Goal: Task Accomplishment & Management: Complete application form

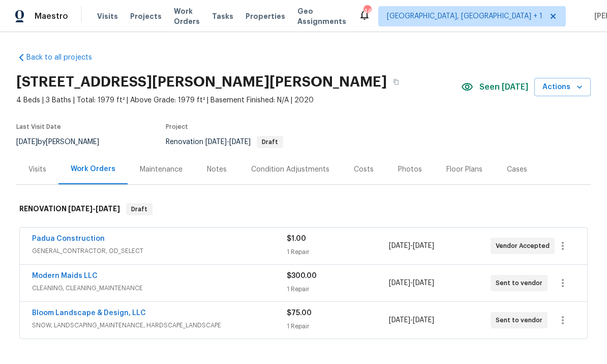
scroll to position [52, 0]
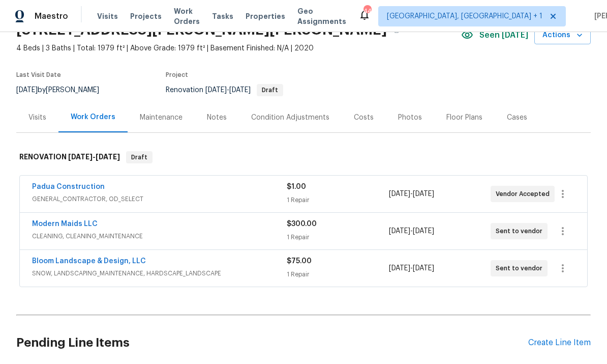
click at [359, 119] on div "Costs" at bounding box center [364, 117] width 20 height 10
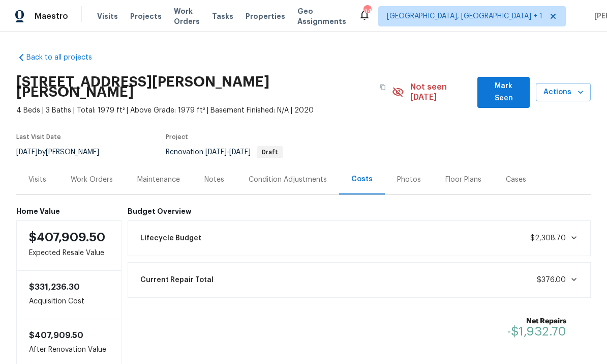
click at [216, 174] on div "Notes" at bounding box center [214, 179] width 20 height 10
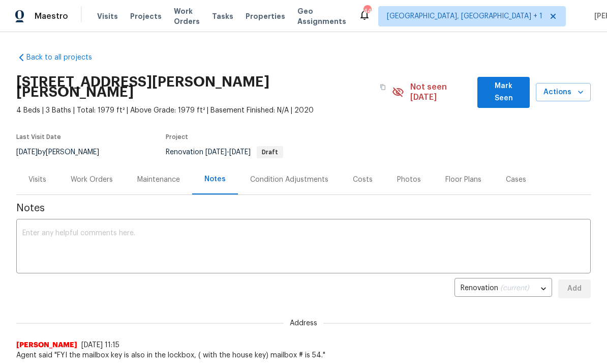
click at [507, 84] on span "Mark Seen" at bounding box center [504, 92] width 36 height 25
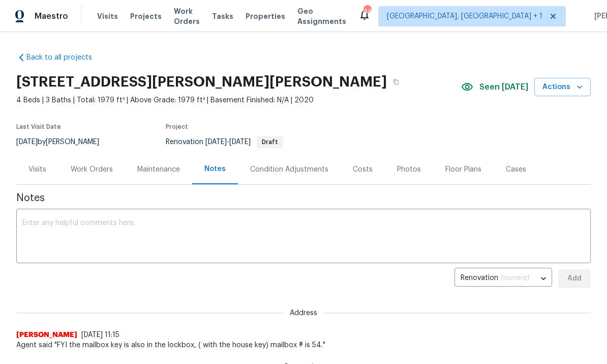
click at [86, 169] on div "Work Orders" at bounding box center [92, 169] width 42 height 10
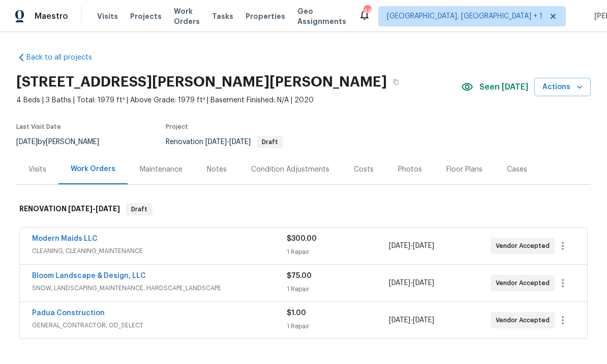
click at [76, 310] on link "Padua Construction" at bounding box center [68, 312] width 73 height 7
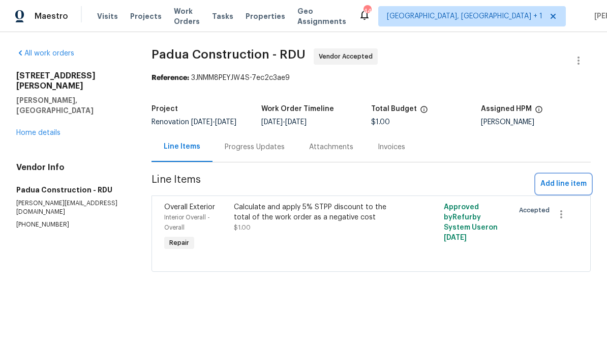
click at [573, 188] on span "Add line item" at bounding box center [564, 183] width 46 height 13
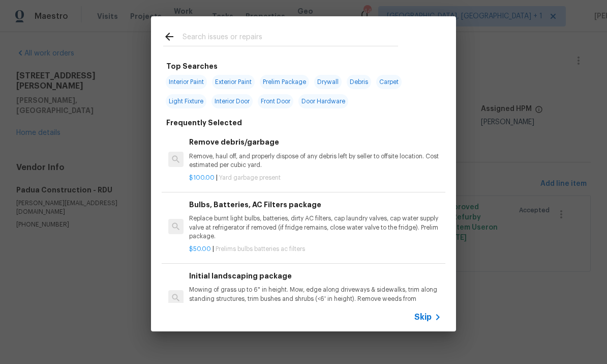
click at [211, 33] on input "text" at bounding box center [291, 38] width 216 height 15
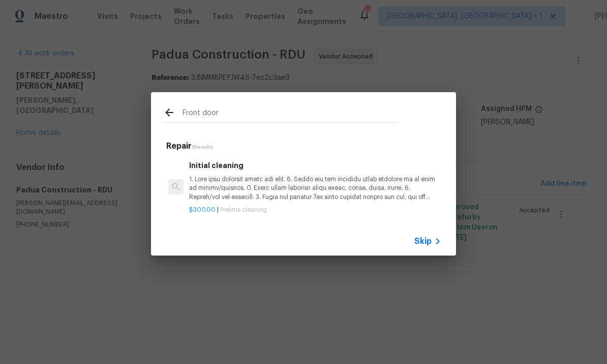
click at [221, 121] on input "Front door" at bounding box center [291, 113] width 216 height 15
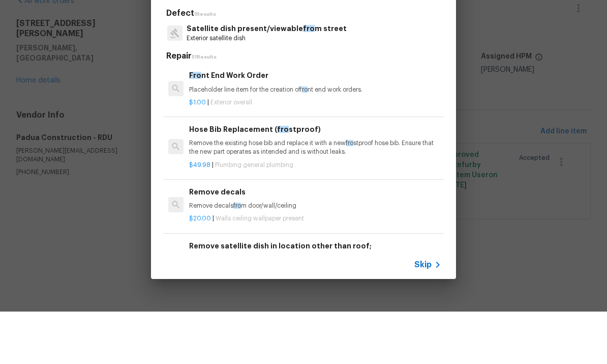
type input "F"
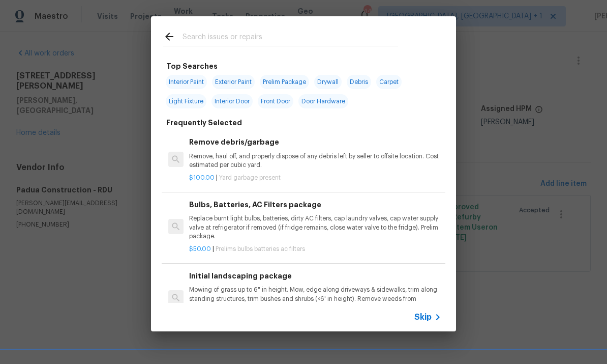
click at [242, 87] on span "Exterior Paint" at bounding box center [233, 82] width 43 height 14
type input "Exterior Paint"
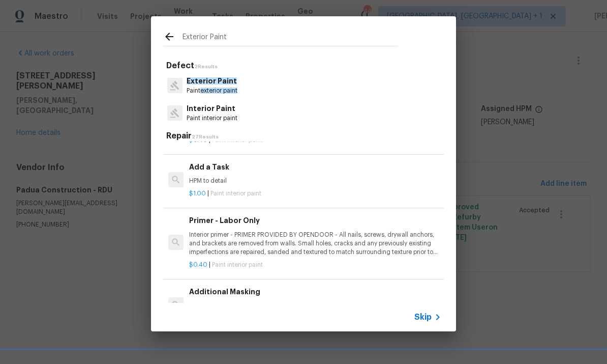
scroll to position [881, 0]
click at [216, 161] on h6 "Add a Task" at bounding box center [315, 166] width 252 height 11
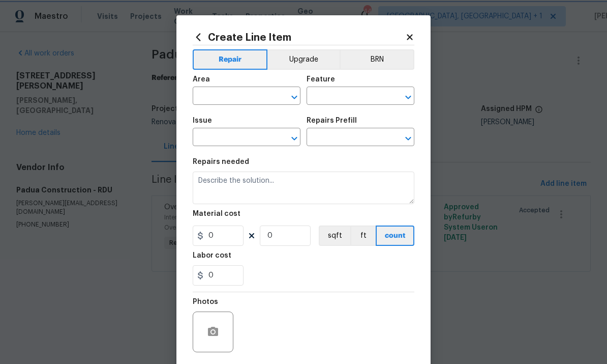
type input "Overall Paint"
type input "Interior Paint"
type input "Add a Task $1.00"
type textarea "HPM to detail"
type input "1"
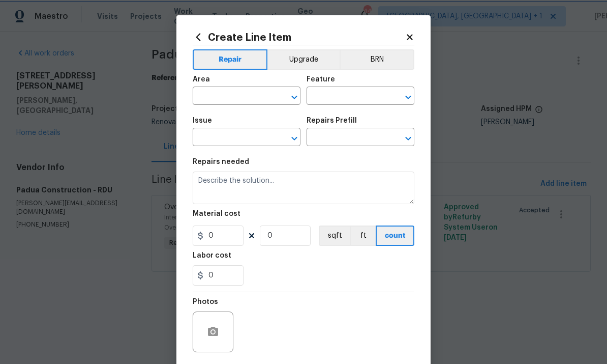
type input "1"
click at [235, 87] on div "Area" at bounding box center [247, 82] width 108 height 13
click at [235, 86] on div "Area" at bounding box center [247, 82] width 108 height 13
click at [243, 101] on input "text" at bounding box center [232, 97] width 79 height 16
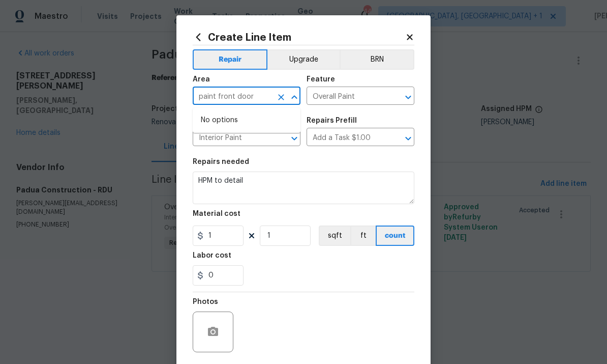
type input "paint front door"
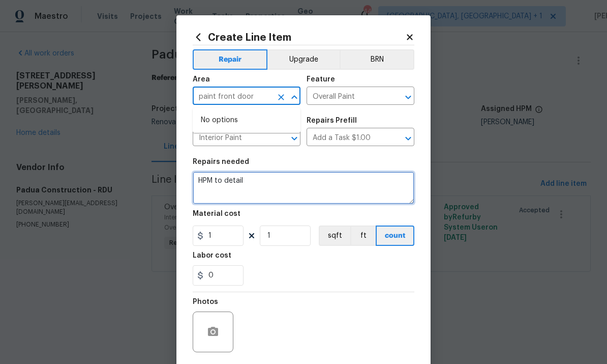
click at [275, 200] on textarea "HPM to detail" at bounding box center [304, 187] width 222 height 33
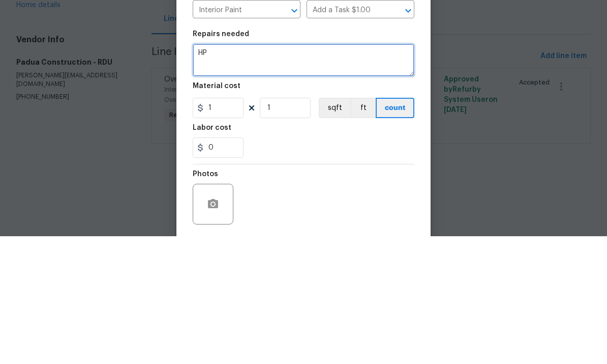
type textarea "H"
type textarea "Paint front door exterior side. Match color."
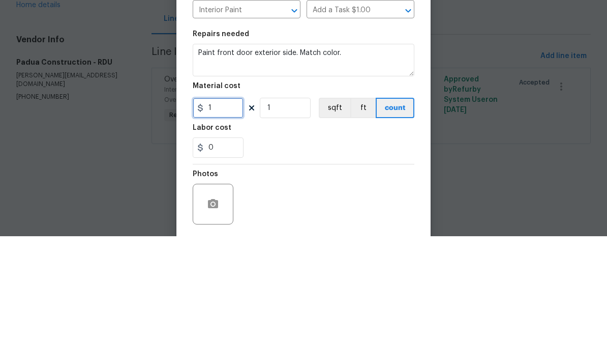
click at [231, 225] on input "1" at bounding box center [218, 235] width 51 height 20
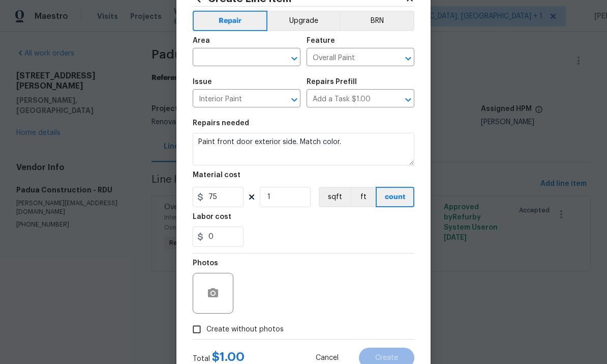
scroll to position [42, 0]
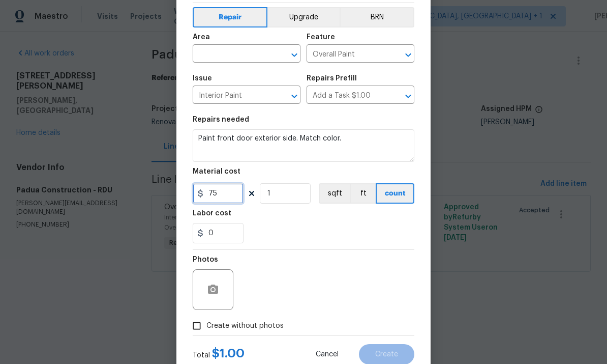
type input "75"
click at [242, 56] on input "text" at bounding box center [232, 55] width 79 height 16
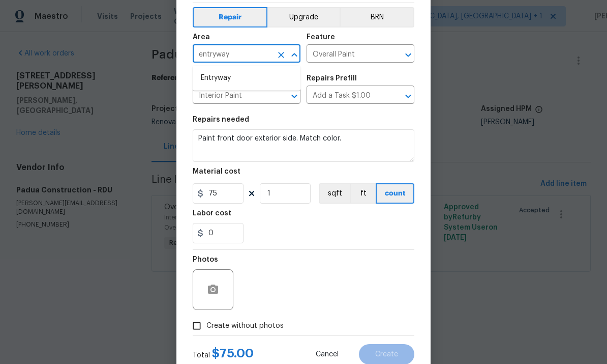
click at [229, 77] on li "Entryway" at bounding box center [247, 78] width 108 height 17
type input "Entryway"
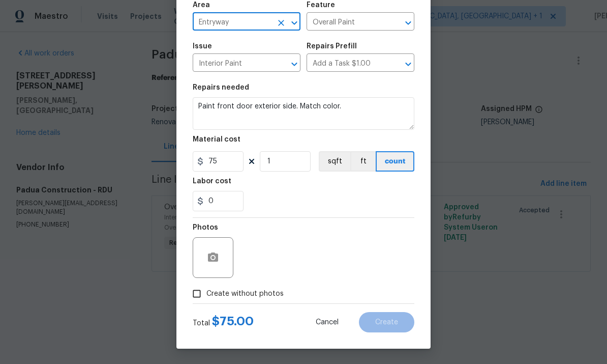
scroll to position [76, 0]
click at [196, 295] on input "Create without photos" at bounding box center [196, 293] width 19 height 19
click at [192, 289] on input "Create without photos" at bounding box center [196, 293] width 19 height 19
checkbox input "false"
click at [215, 253] on icon "button" at bounding box center [213, 256] width 10 height 9
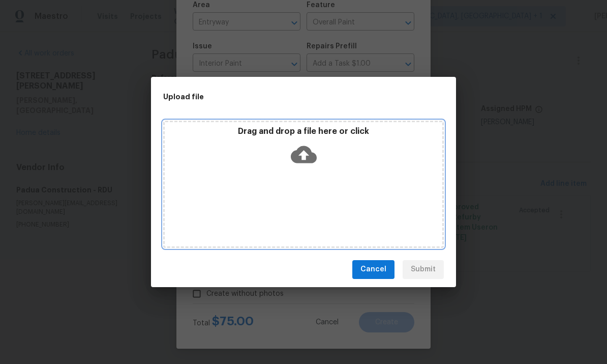
click at [309, 150] on icon at bounding box center [304, 153] width 26 height 17
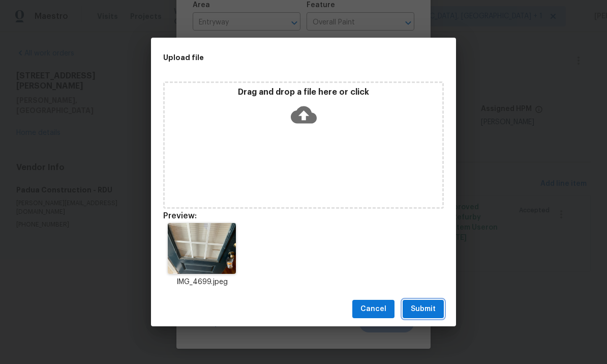
click at [413, 305] on span "Submit" at bounding box center [423, 309] width 25 height 13
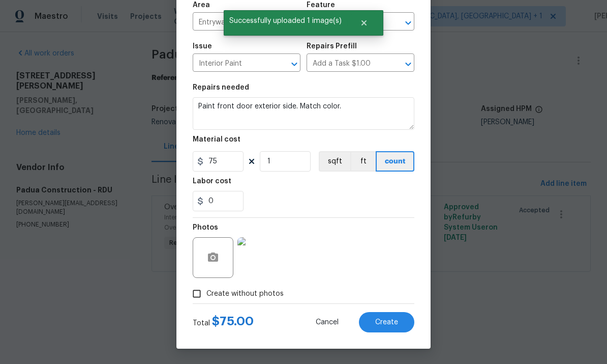
click at [393, 320] on span "Create" at bounding box center [386, 322] width 23 height 8
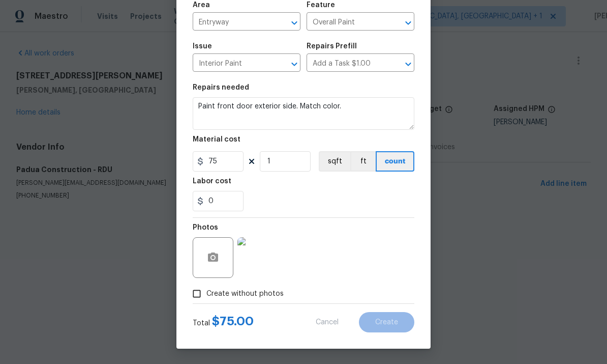
type input "0"
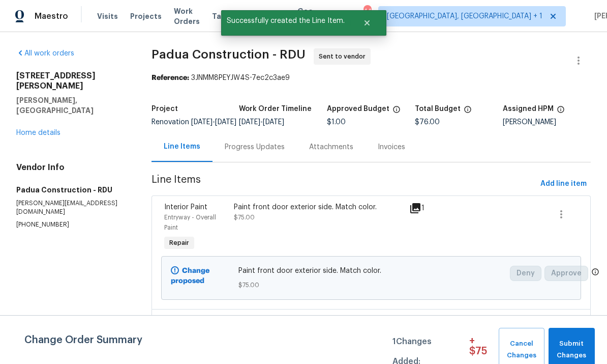
click at [59, 129] on link "Home details" at bounding box center [38, 132] width 44 height 7
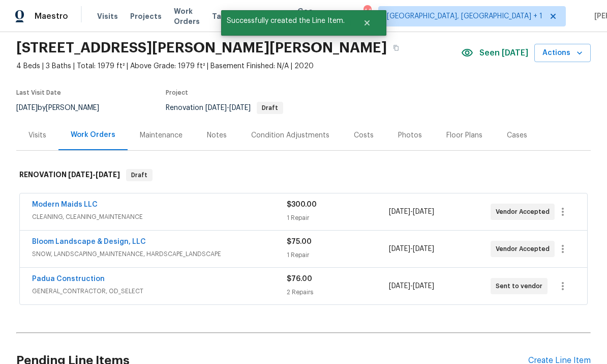
scroll to position [38, 0]
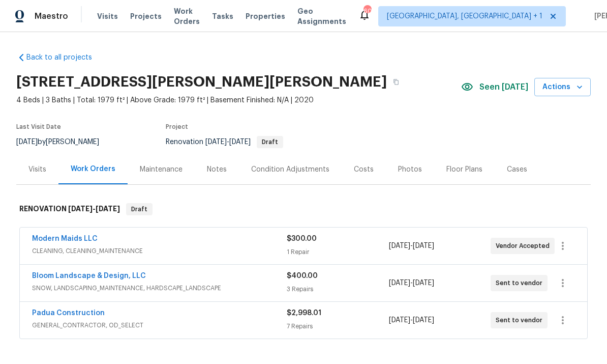
click at [106, 272] on link "Bloom Landscape & Design, LLC" at bounding box center [89, 275] width 114 height 7
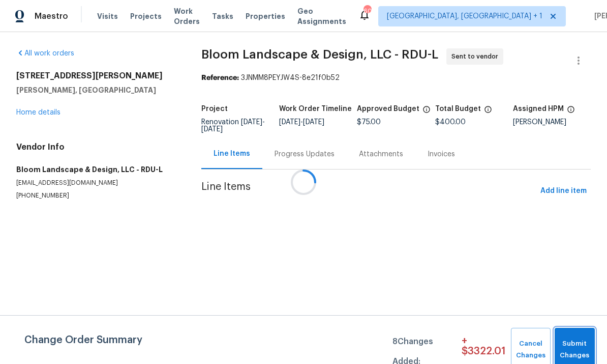
click at [581, 347] on span "Submit Changes" at bounding box center [575, 349] width 30 height 23
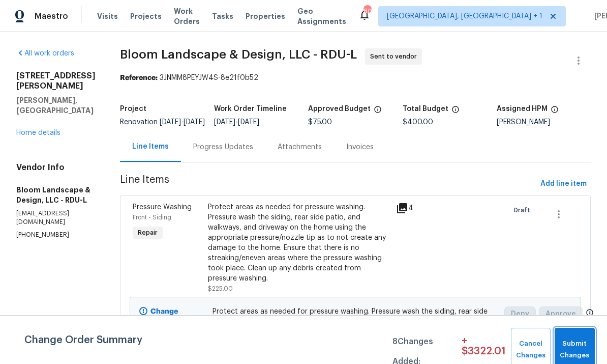
click at [585, 346] on span "Submit Changes" at bounding box center [575, 349] width 30 height 23
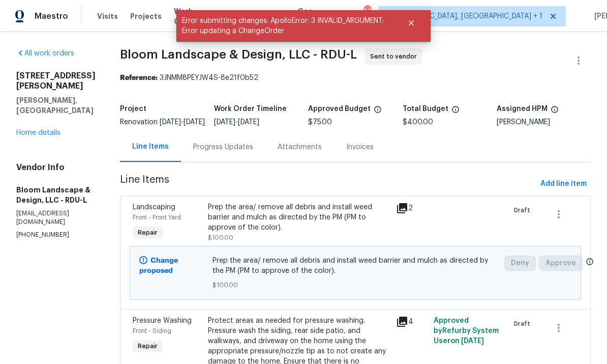
click at [52, 129] on link "Home details" at bounding box center [38, 132] width 44 height 7
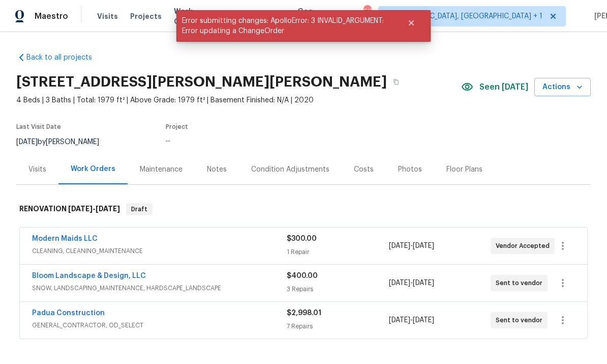
click at [367, 176] on div "Costs" at bounding box center [364, 169] width 44 height 30
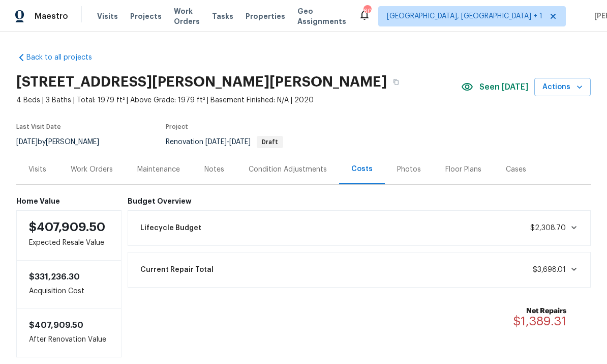
click at [98, 167] on div "Work Orders" at bounding box center [92, 169] width 42 height 10
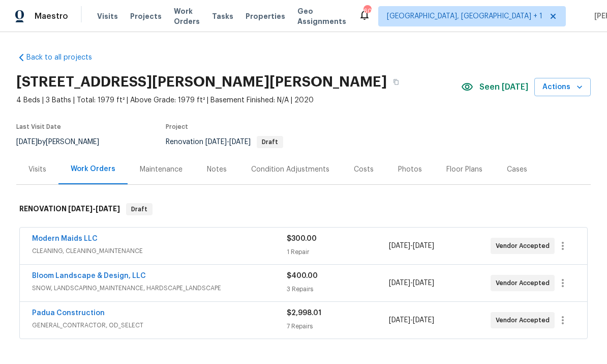
click at [220, 166] on div "Notes" at bounding box center [217, 169] width 20 height 10
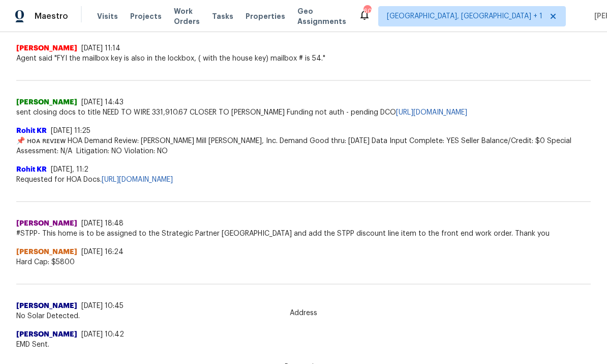
scroll to position [342, 0]
